Goal: Check status: Check status

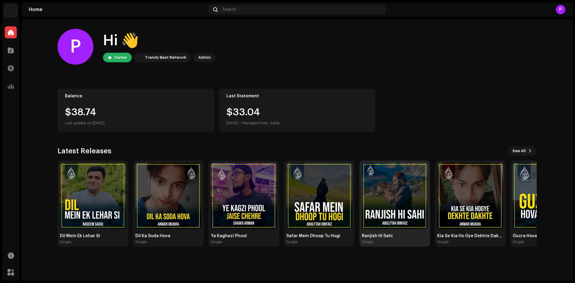
click at [387, 183] on img at bounding box center [395, 196] width 66 height 66
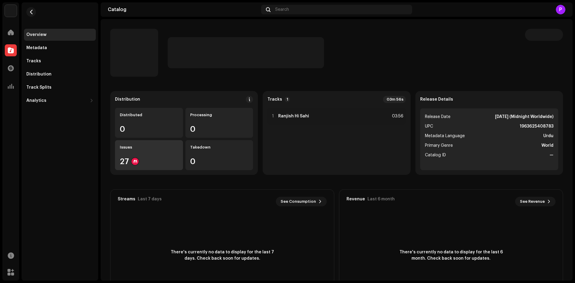
click at [146, 148] on div "Issues" at bounding box center [149, 147] width 58 height 5
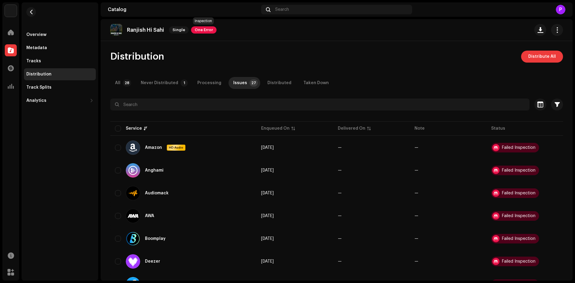
click at [205, 31] on span "One Error" at bounding box center [203, 29] width 25 height 7
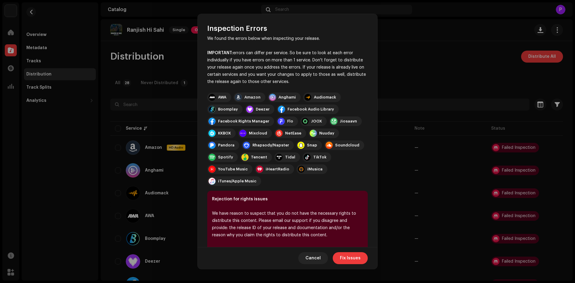
scroll to position [21, 0]
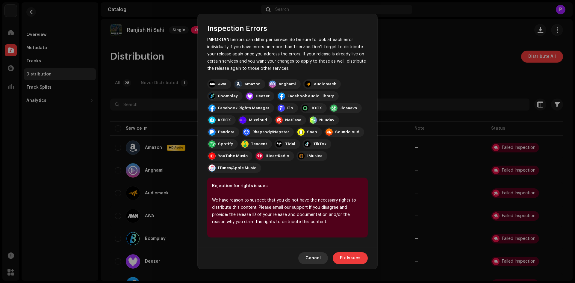
click at [318, 256] on span "Cancel" at bounding box center [312, 258] width 15 height 12
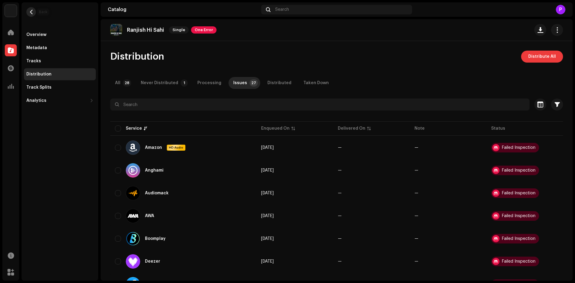
click at [30, 9] on button "button" at bounding box center [31, 12] width 10 height 10
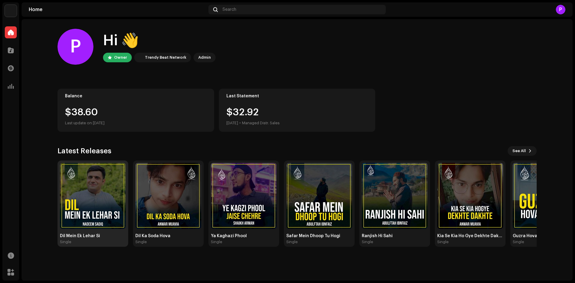
click at [119, 196] on img at bounding box center [93, 196] width 66 height 66
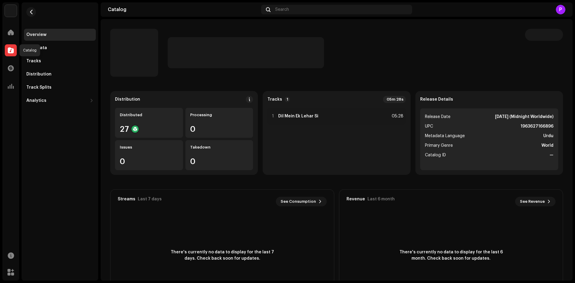
click at [11, 49] on span at bounding box center [11, 50] width 6 height 5
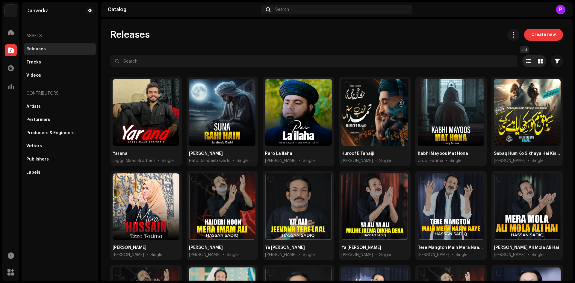
click at [526, 60] on span at bounding box center [528, 61] width 4 height 5
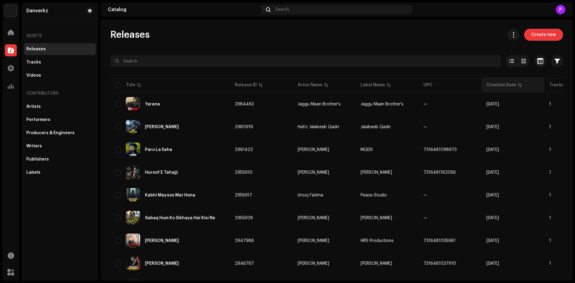
click at [494, 86] on div "Creation Date" at bounding box center [501, 85] width 30 height 6
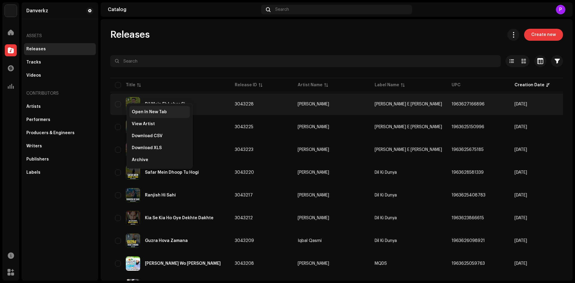
click at [144, 110] on span "Open In New Tab" at bounding box center [149, 112] width 35 height 5
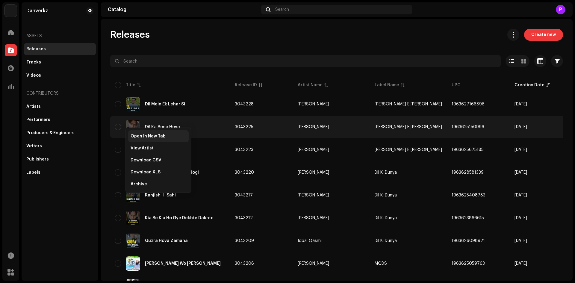
click at [147, 140] on div "Open In New Tab" at bounding box center [158, 136] width 60 height 12
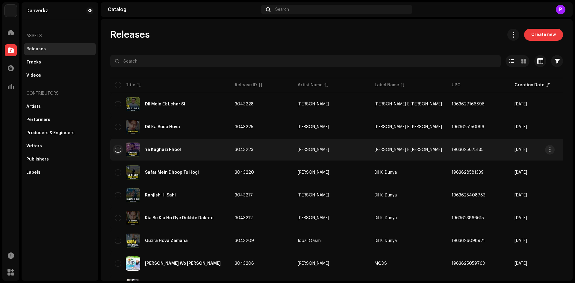
click at [119, 152] on input "checkbox" at bounding box center [118, 150] width 6 height 6
checkbox input "true"
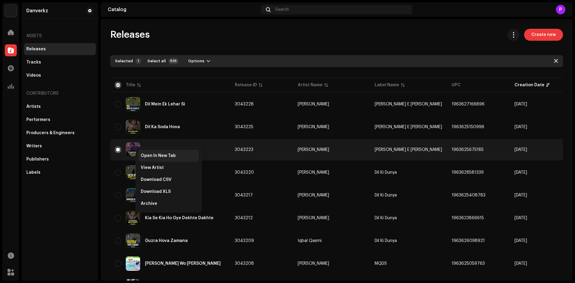
click at [161, 155] on span "Open In New Tab" at bounding box center [158, 155] width 35 height 5
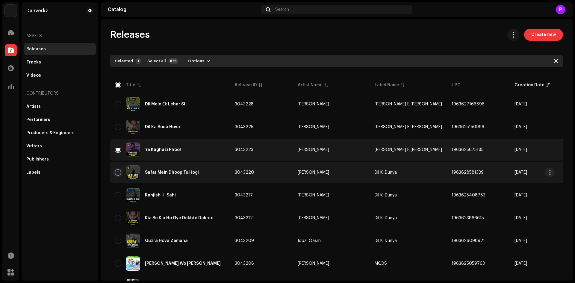
click at [116, 173] on input "Row Unselected" at bounding box center [118, 172] width 6 height 6
checkbox input "true"
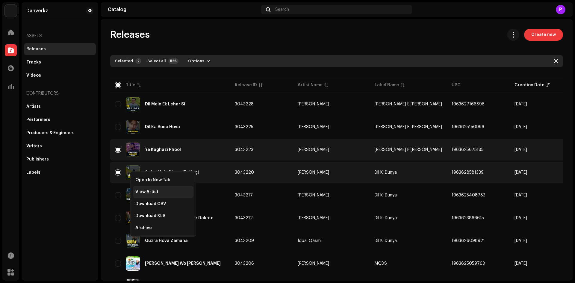
click at [152, 178] on span "Open In New Tab" at bounding box center [152, 180] width 35 height 5
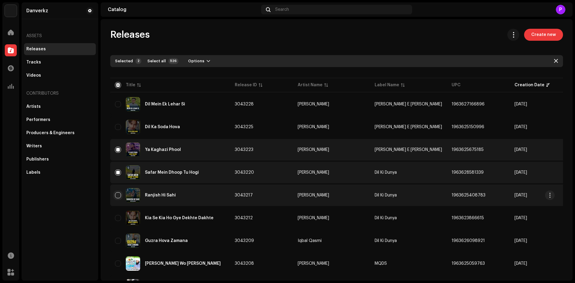
click at [120, 194] on input "Row Unselected" at bounding box center [118, 195] width 6 height 6
checkbox input "true"
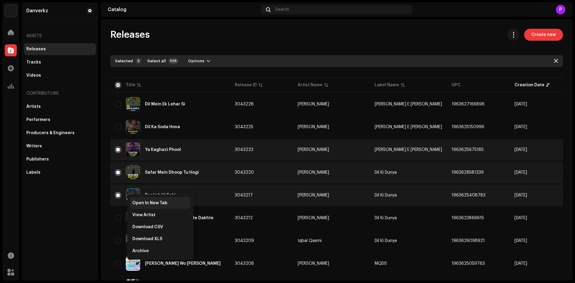
click at [165, 203] on span "Open In New Tab" at bounding box center [149, 203] width 35 height 5
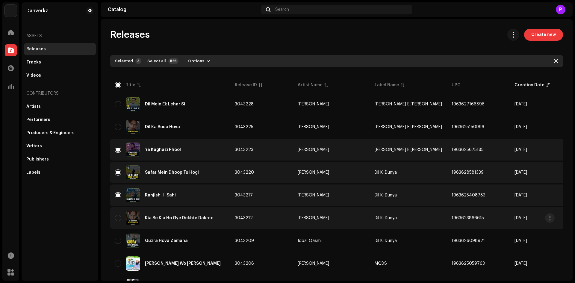
click at [115, 220] on td "Kia Se Kia Ho Gye Dekhte Dakhte" at bounding box center [170, 218] width 120 height 22
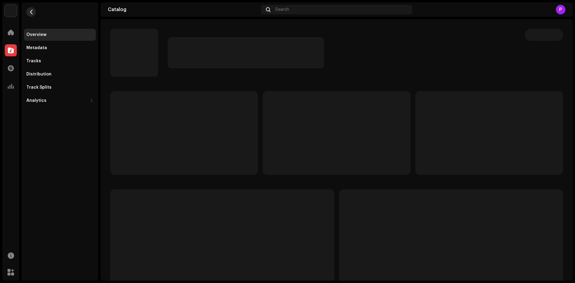
click at [33, 9] on button "button" at bounding box center [31, 12] width 10 height 10
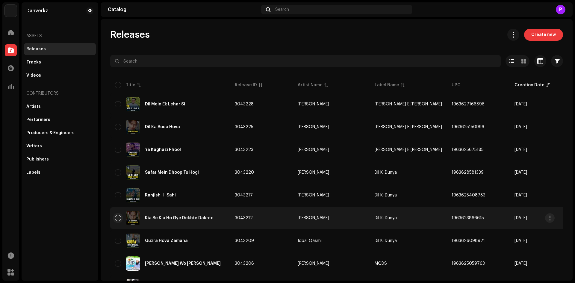
click at [119, 216] on input "checkbox" at bounding box center [118, 218] width 6 height 6
checkbox input "true"
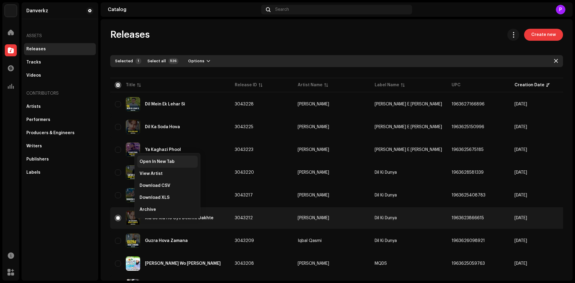
click at [160, 162] on span "Open In New Tab" at bounding box center [157, 161] width 35 height 5
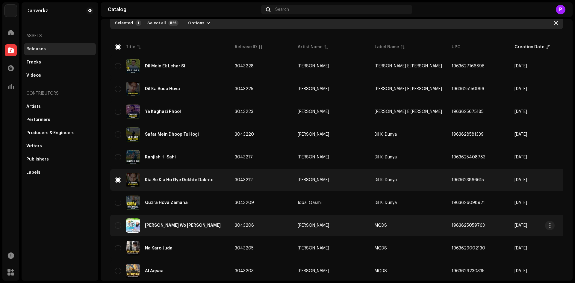
scroll to position [60, 0]
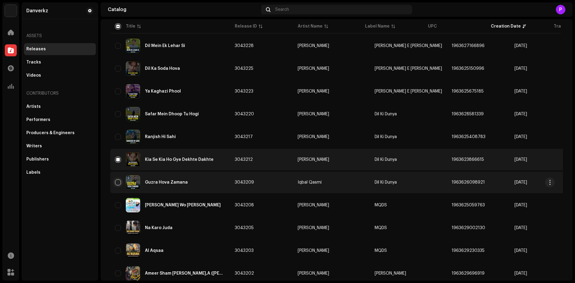
click at [119, 183] on input "Row Unselected" at bounding box center [118, 182] width 6 height 6
checkbox input "true"
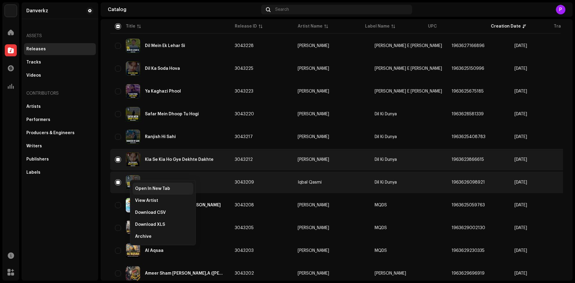
click at [154, 189] on span "Open In New Tab" at bounding box center [152, 188] width 35 height 5
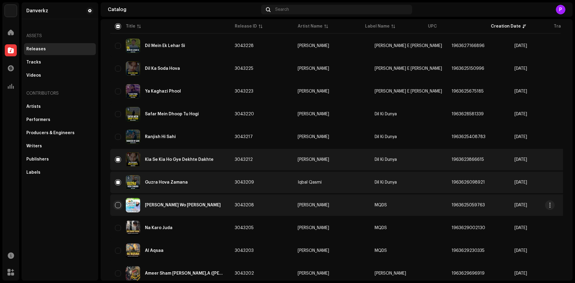
click at [117, 205] on input "Row Unselected" at bounding box center [118, 205] width 6 height 6
checkbox input "true"
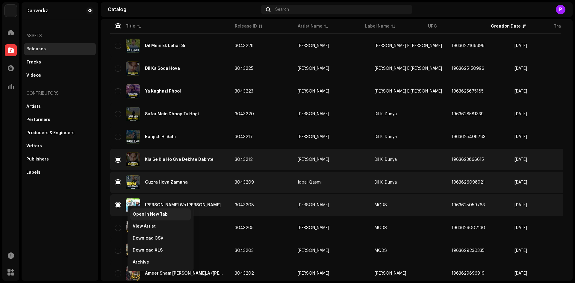
click at [165, 215] on span "Open In New Tab" at bounding box center [150, 214] width 35 height 5
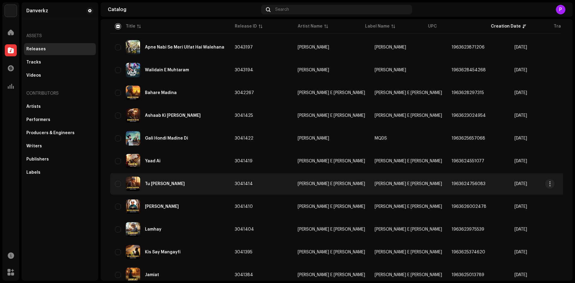
scroll to position [377, 0]
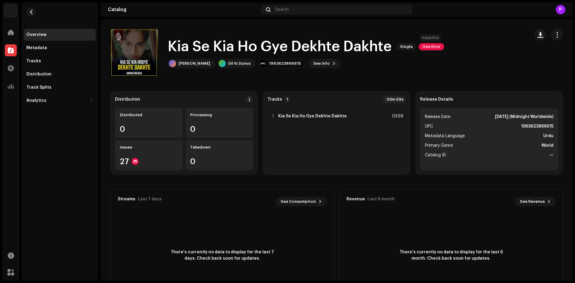
click at [435, 48] on span "One Error" at bounding box center [431, 46] width 25 height 7
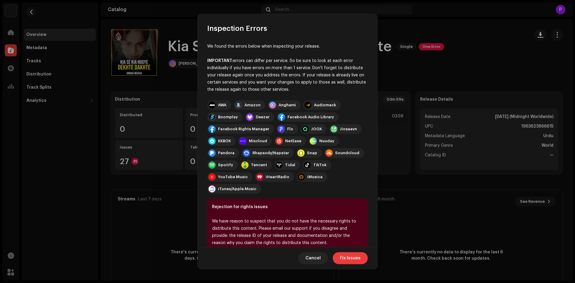
scroll to position [21, 0]
